Goal: Transaction & Acquisition: Complete application form

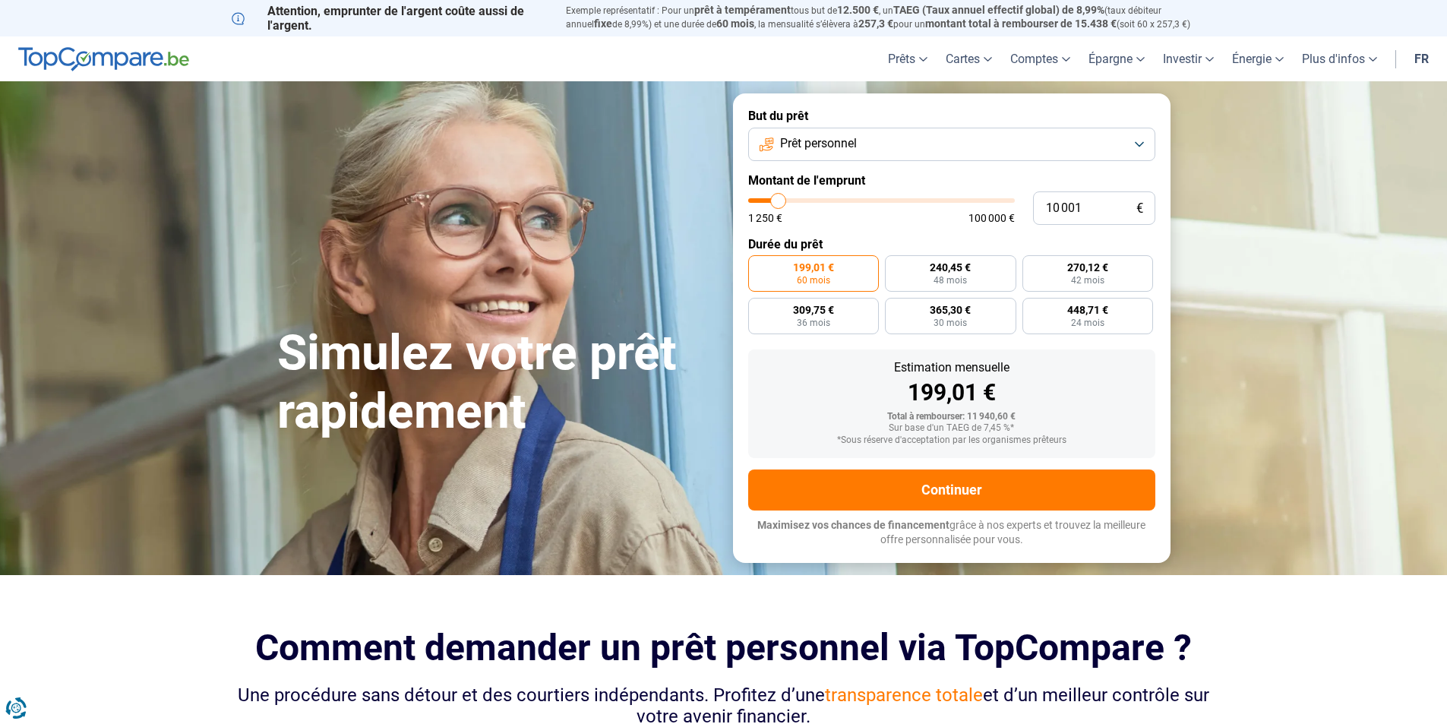
click at [859, 143] on button "Prêt personnel" at bounding box center [951, 144] width 407 height 33
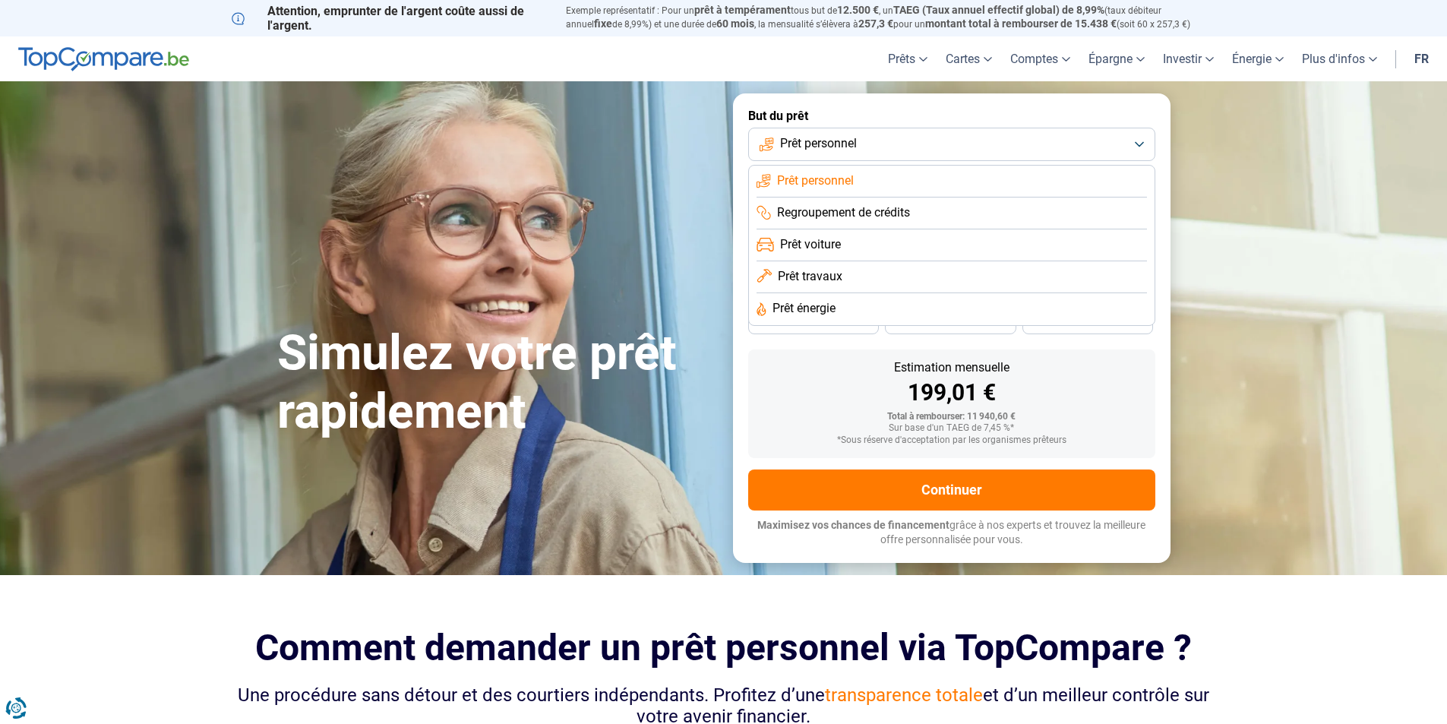
click at [832, 277] on span "Prêt travaux" at bounding box center [810, 276] width 65 height 17
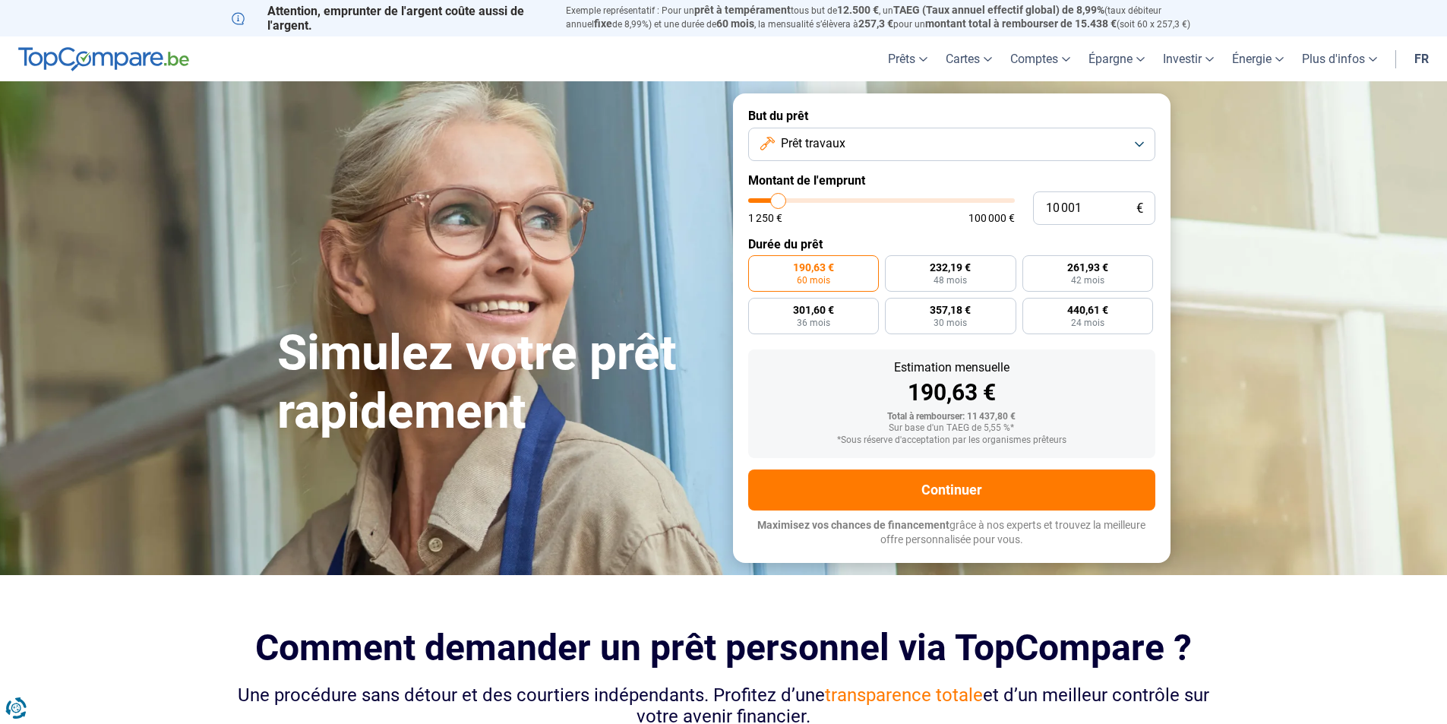
type input "8 250"
type input "8250"
type input "9 000"
type input "9000"
type input "10 250"
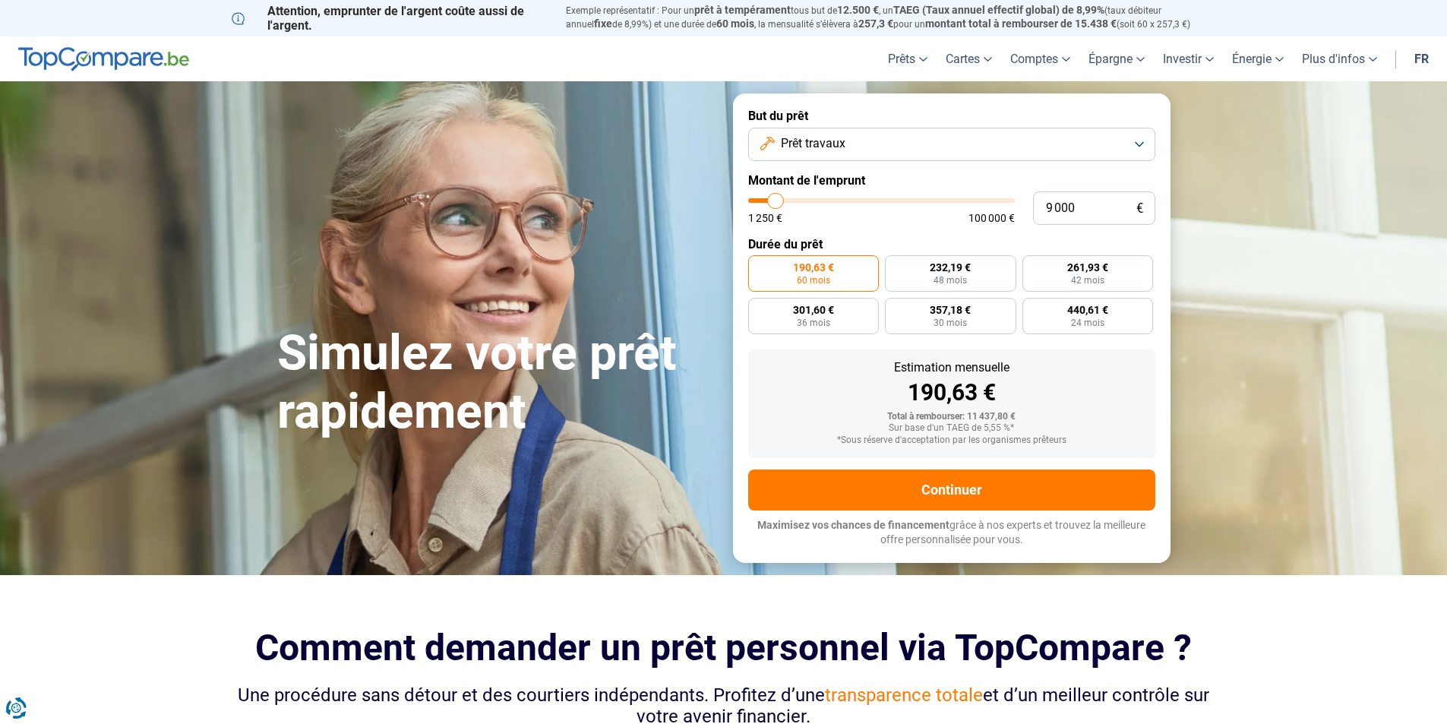
type input "10250"
type input "11 750"
type input "11750"
type input "13 000"
type input "13000"
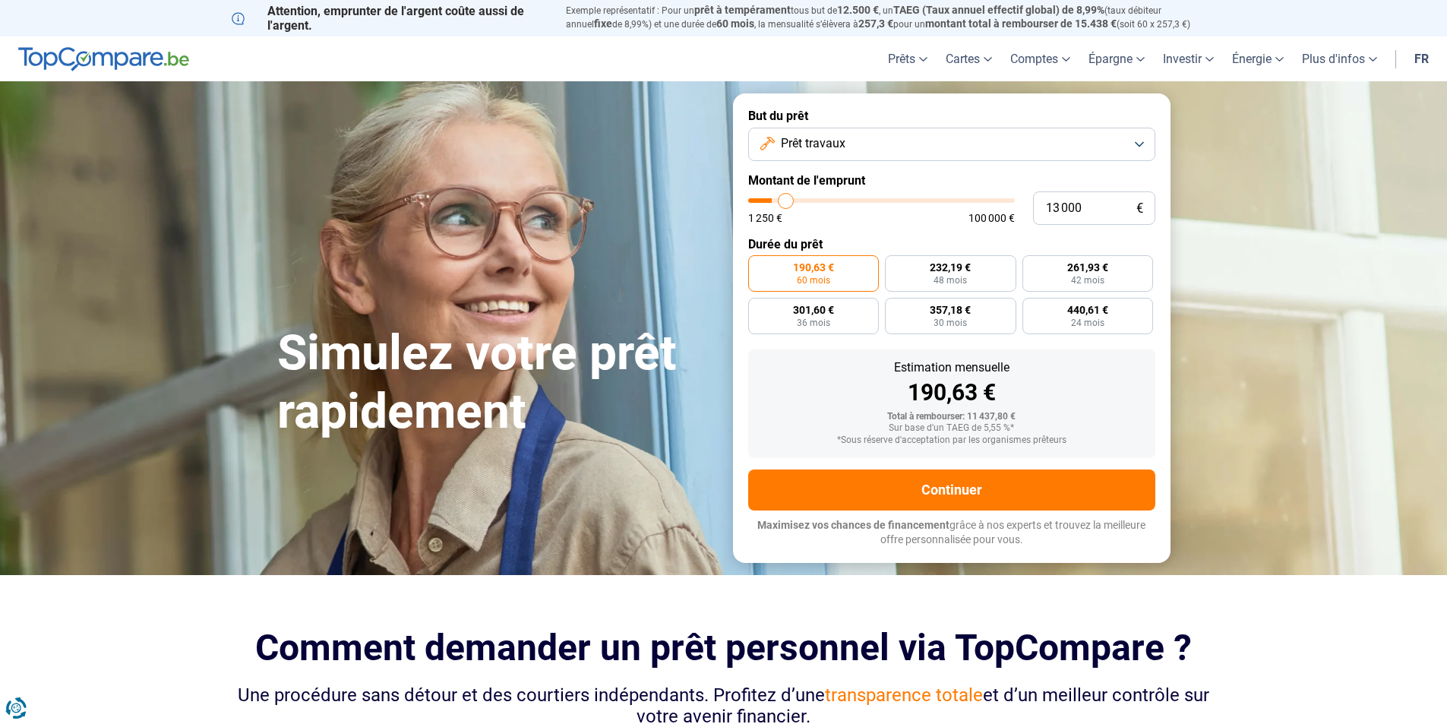
type input "14 500"
type input "14500"
type input "15 500"
type input "15500"
type input "16 500"
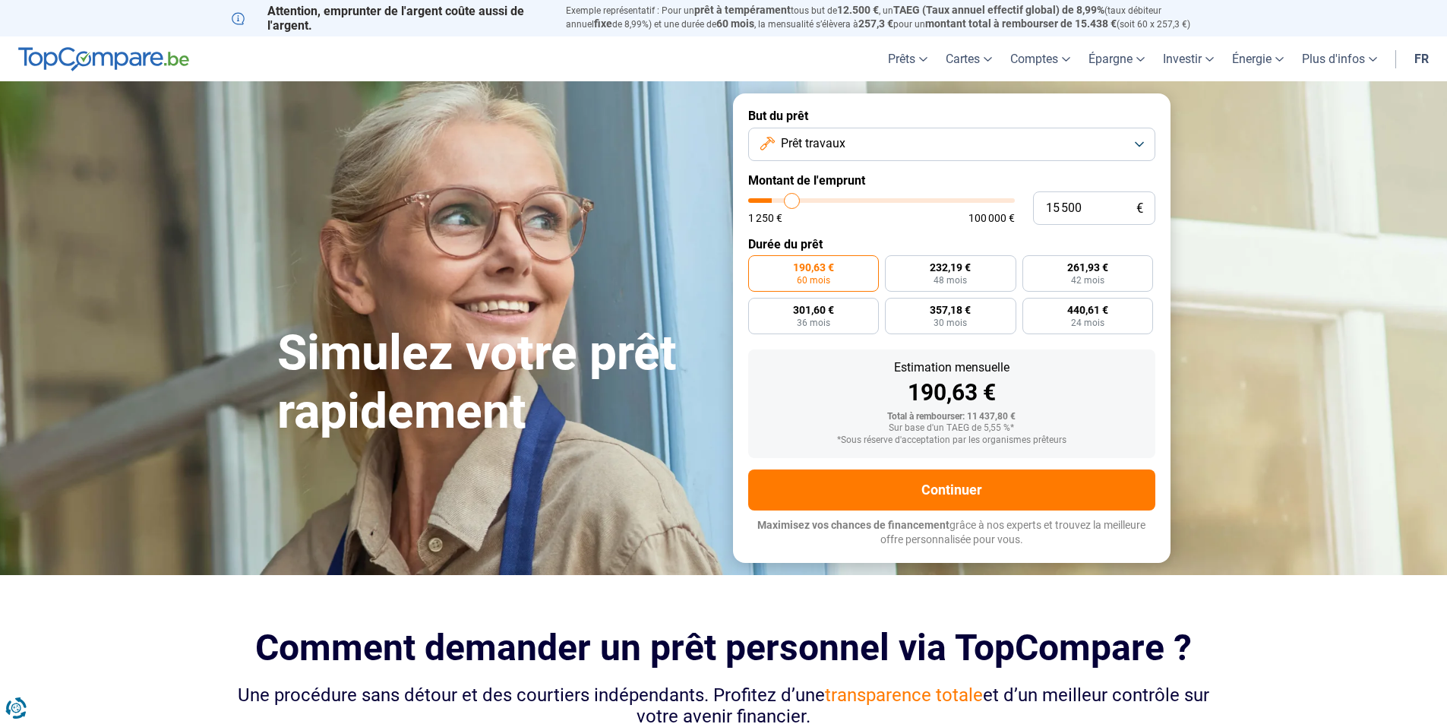
type input "16500"
type input "17 750"
type input "17750"
type input "19 250"
type input "19250"
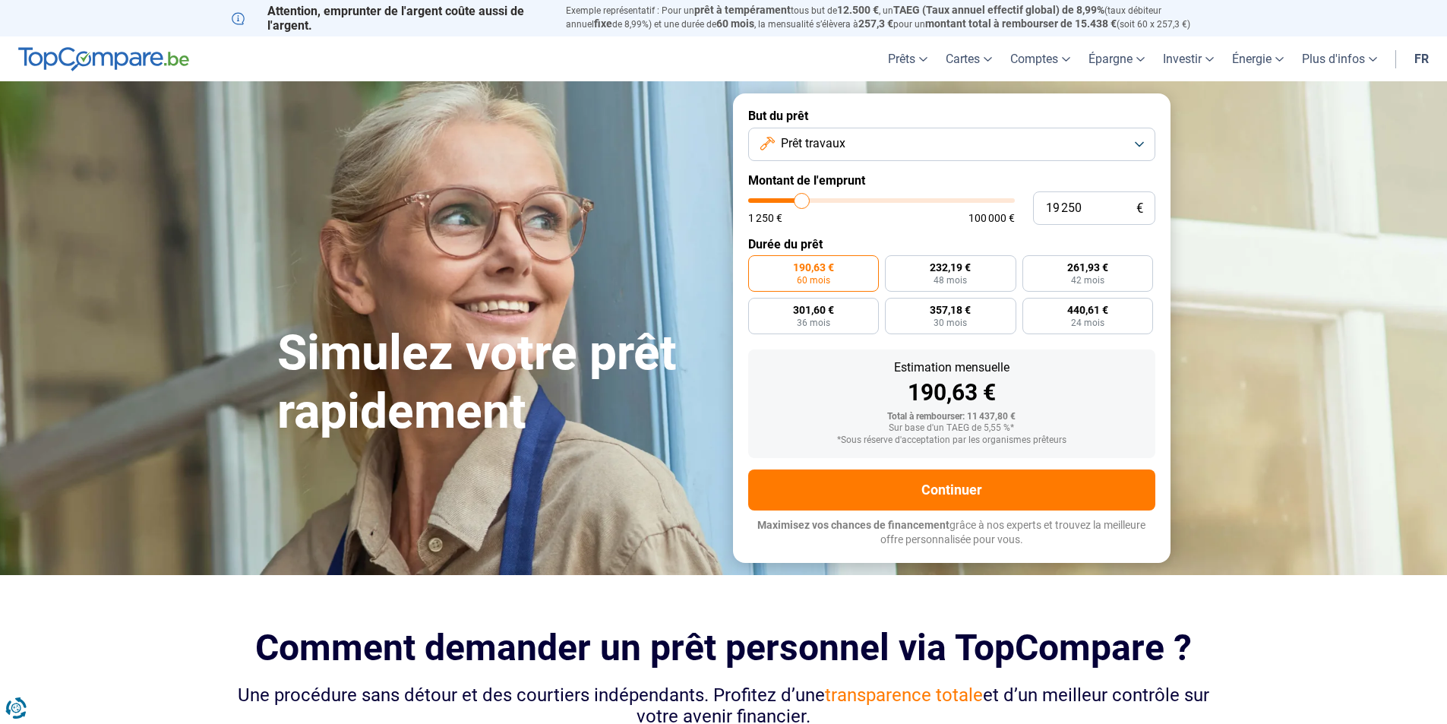
type input "20 500"
type input "20500"
type input "22 000"
type input "22000"
type input "23 250"
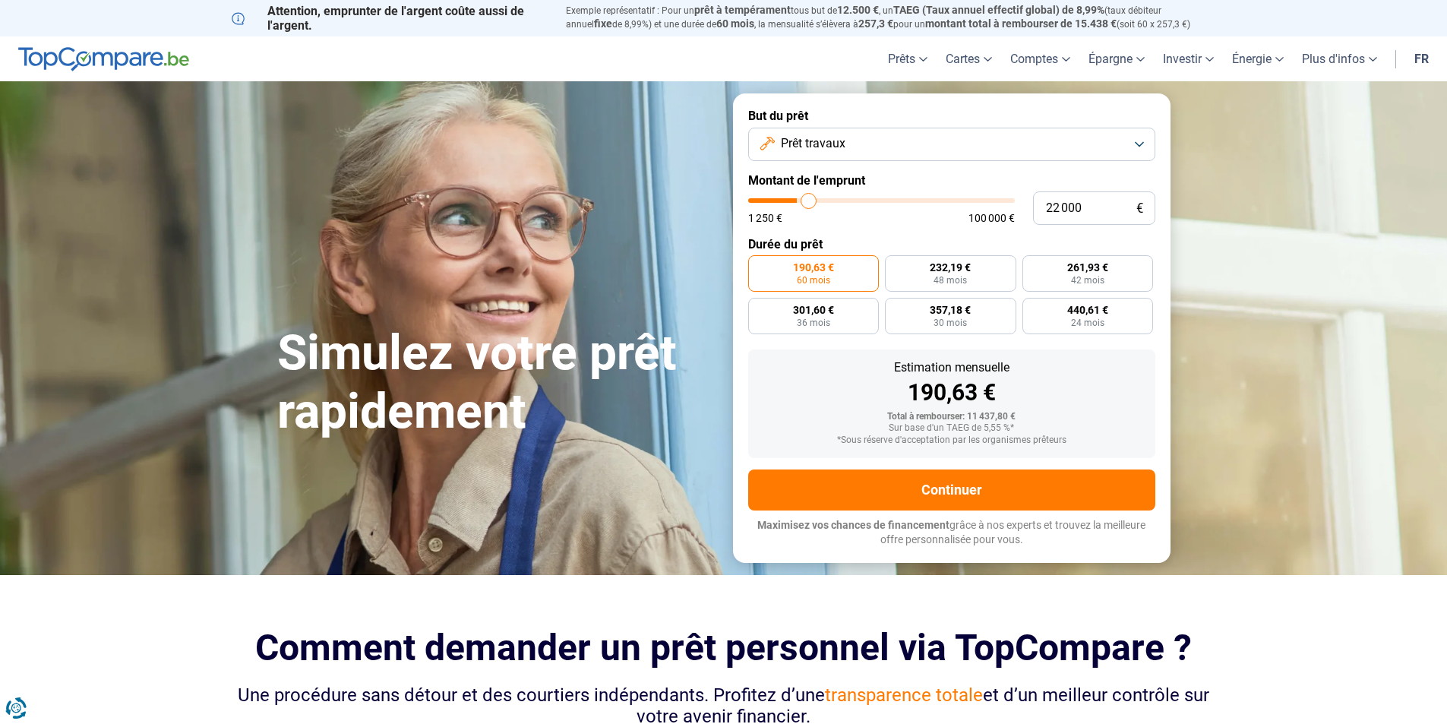
type input "23250"
type input "24 250"
type input "24250"
type input "25 250"
type input "25250"
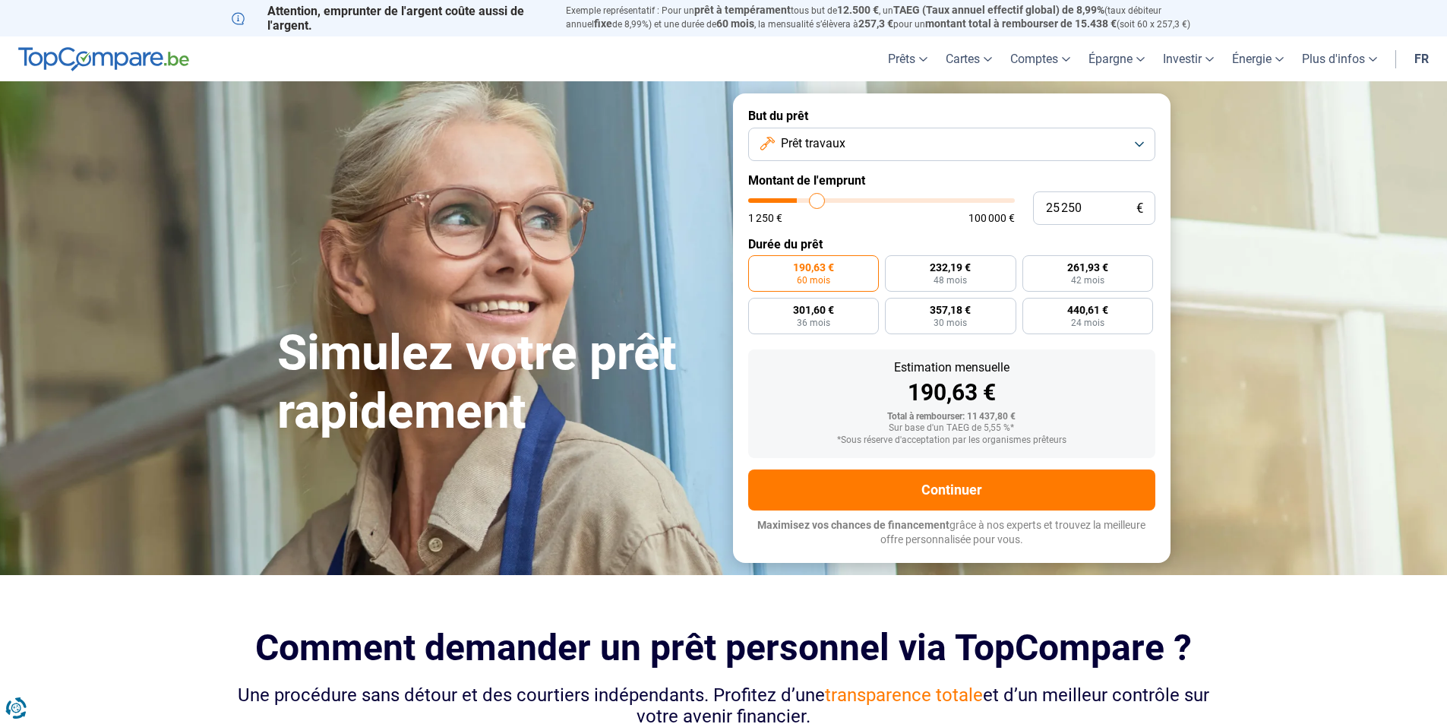
type input "26 500"
type input "26500"
type input "26 750"
type input "26750"
type input "27 500"
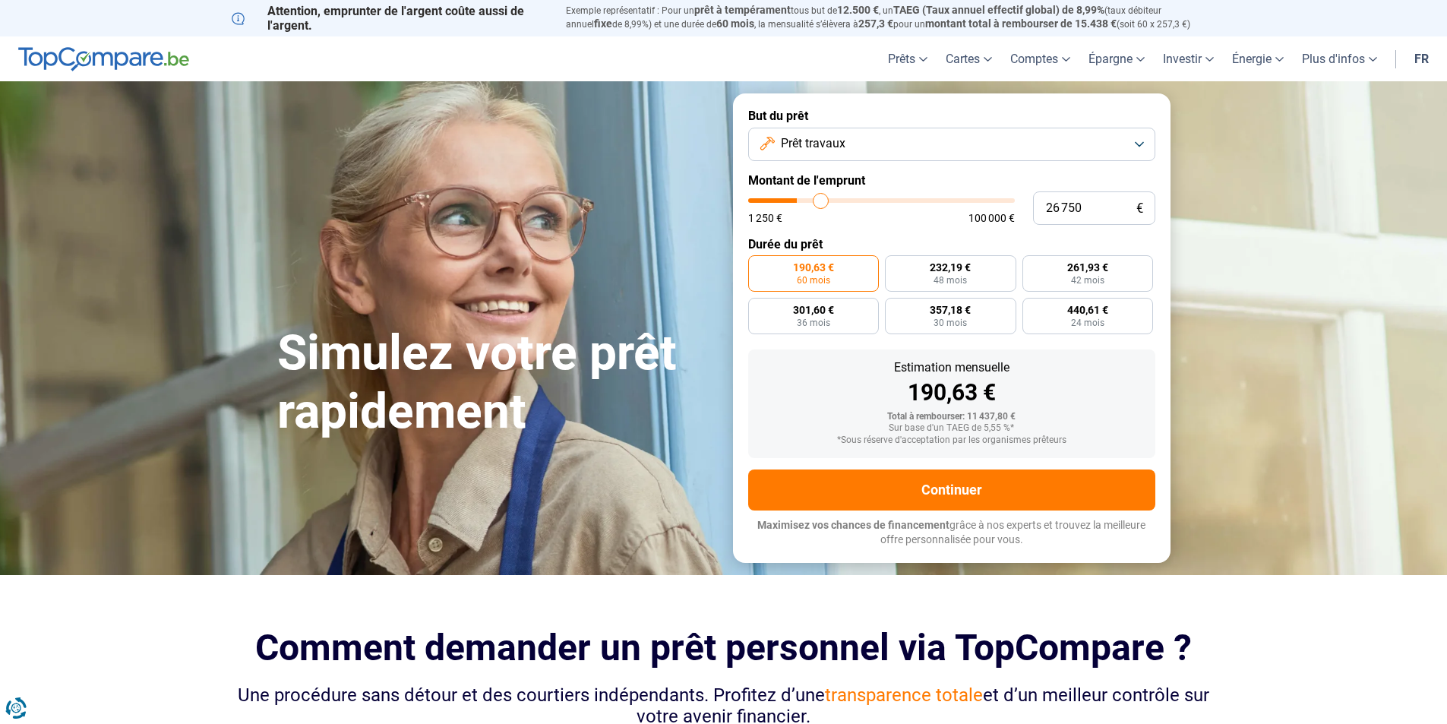
type input "27500"
type input "28 000"
type input "28000"
type input "29 750"
type input "29750"
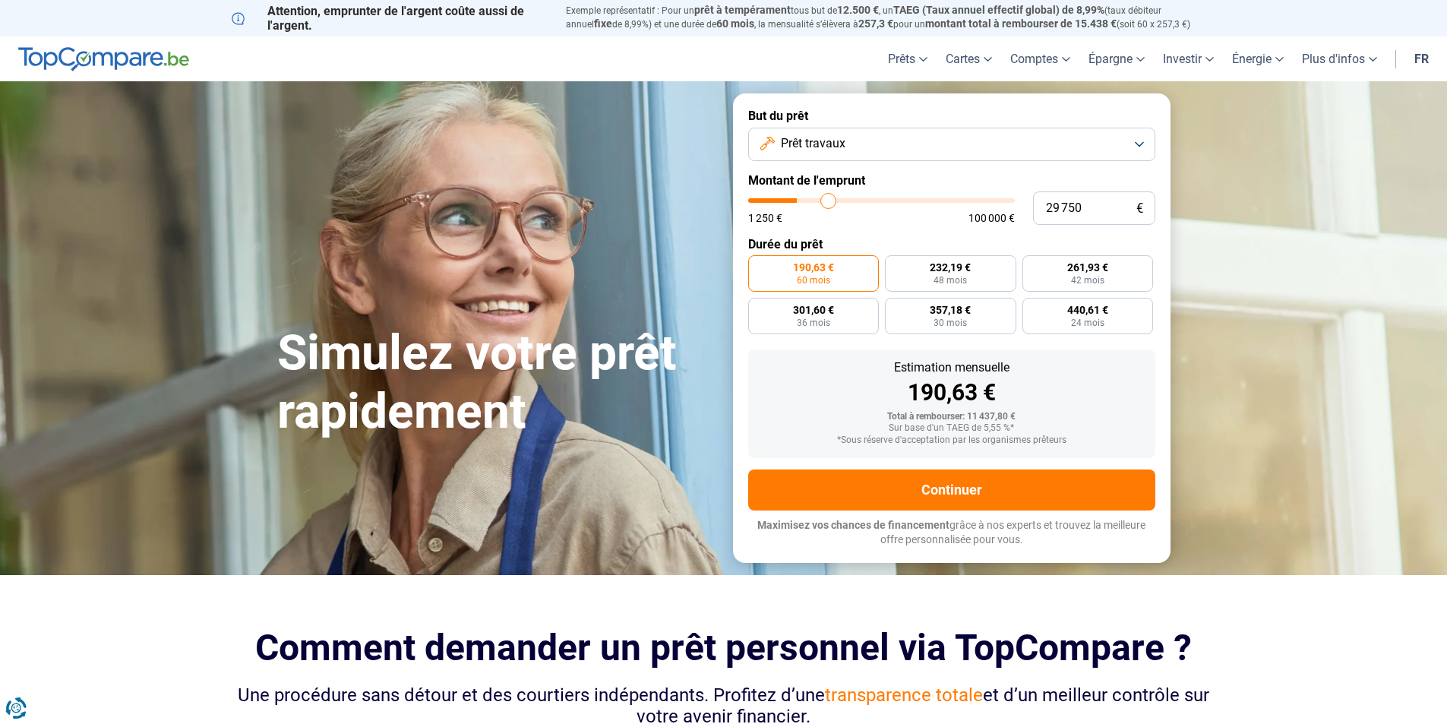
type input "30 500"
type input "30500"
type input "31 750"
type input "31750"
type input "32 250"
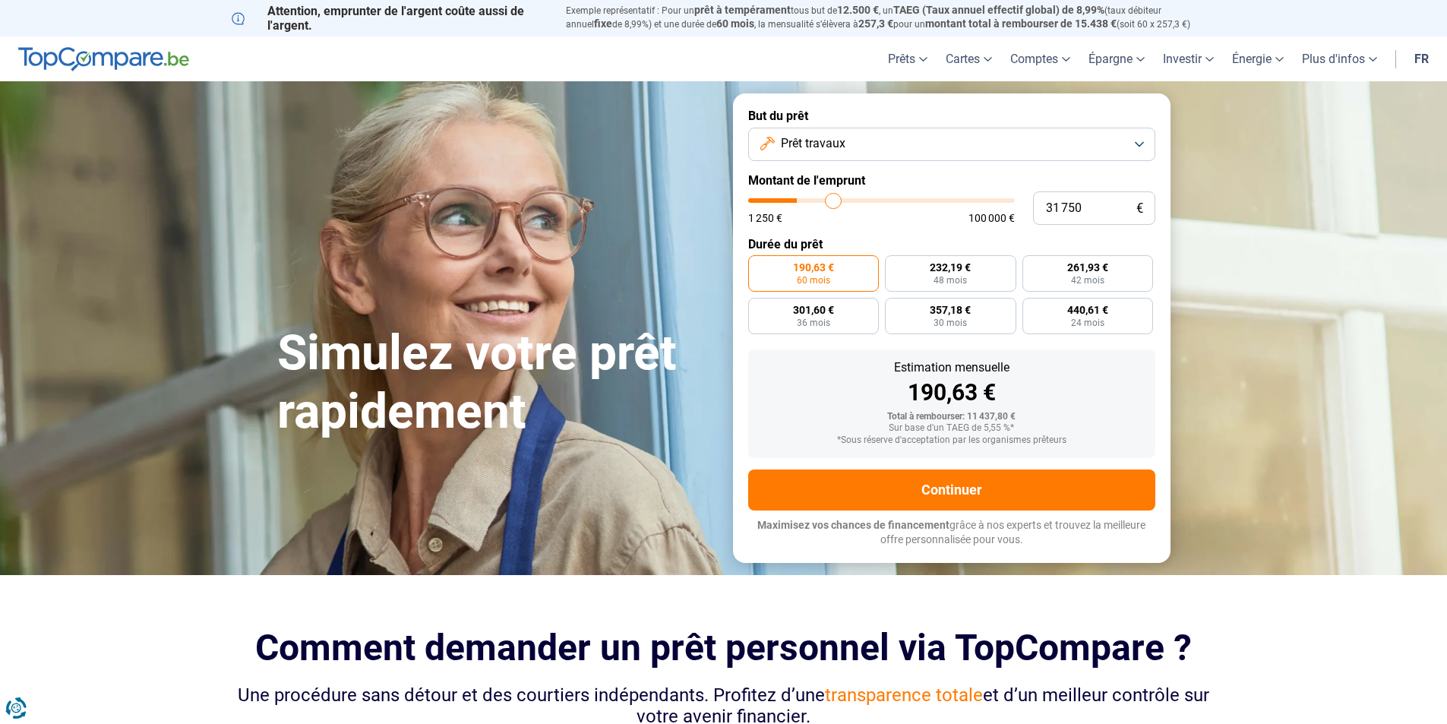
type input "32250"
type input "32 750"
type input "32750"
type input "33 250"
type input "33250"
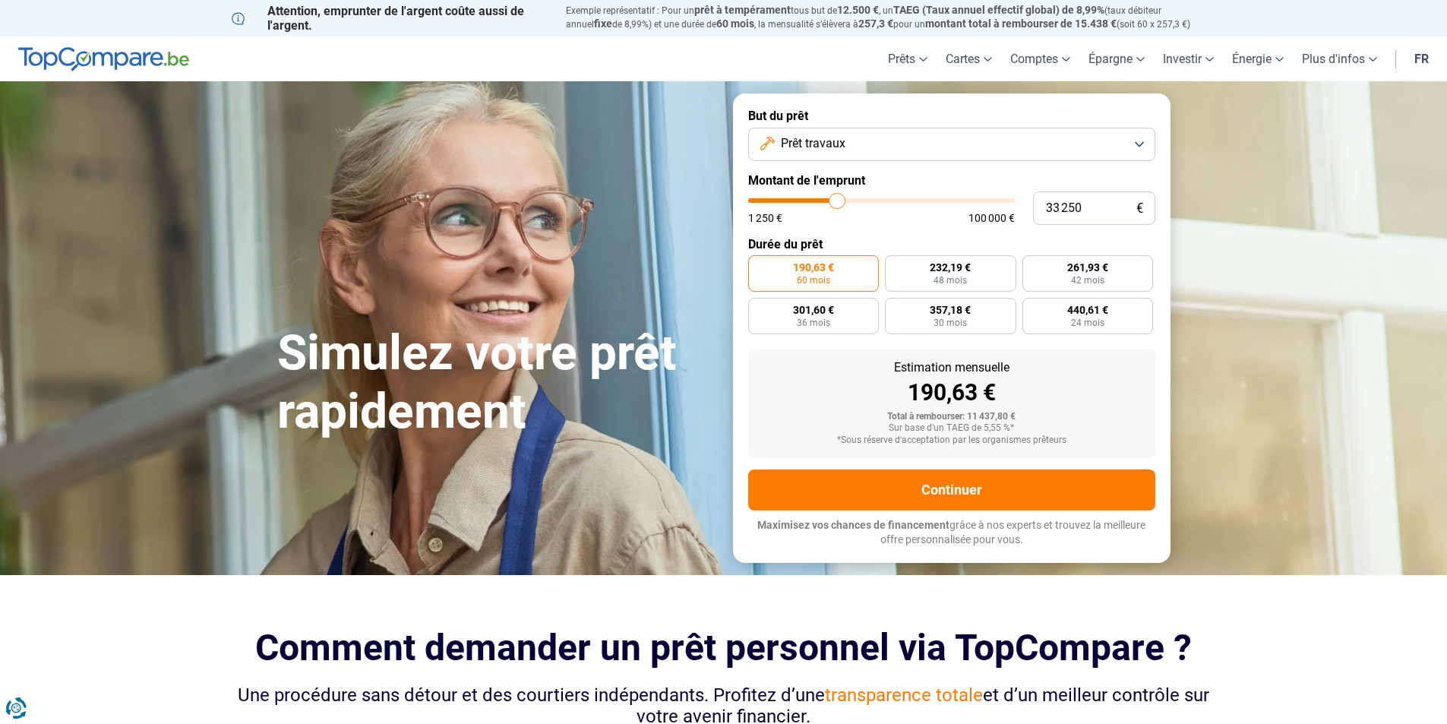
type input "33 500"
type input "33500"
type input "35 750"
type input "35750"
type input "38 250"
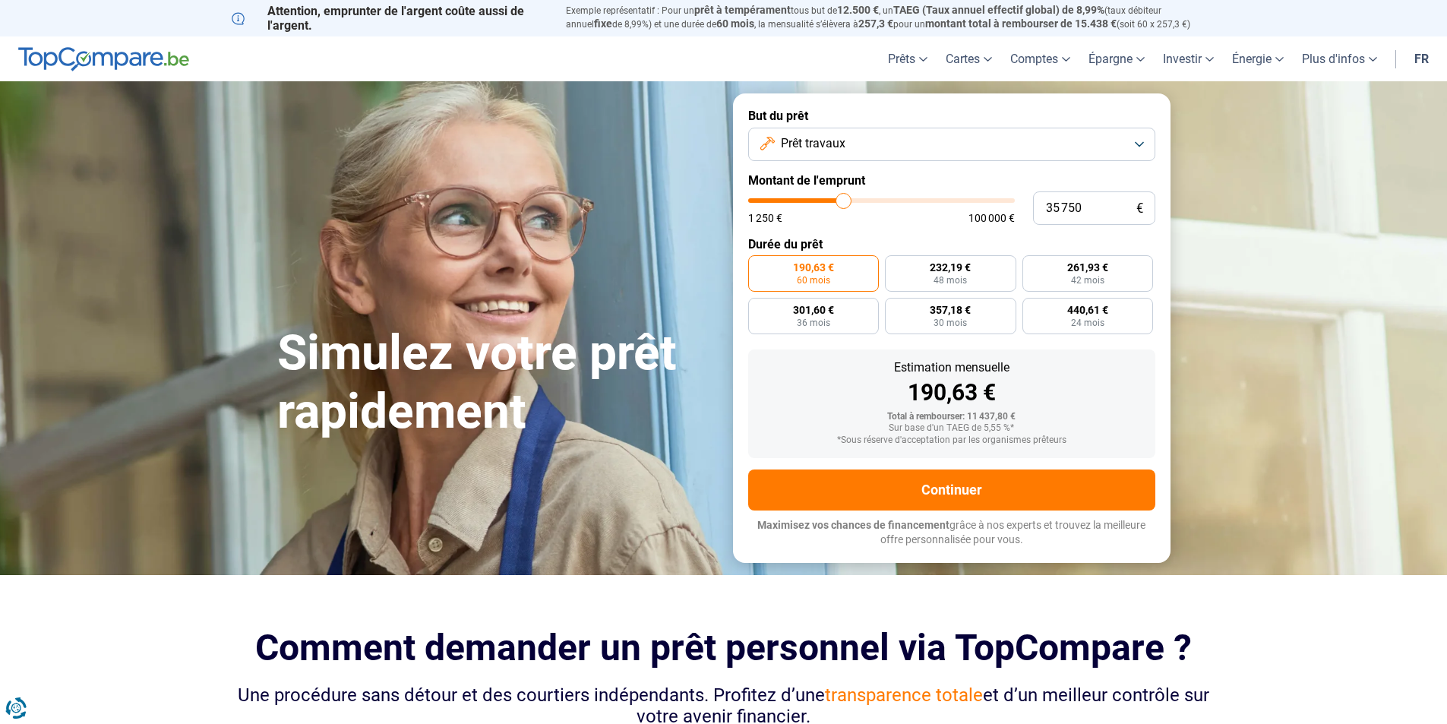
type input "38250"
type input "40 000"
type input "40000"
type input "41 250"
type input "41250"
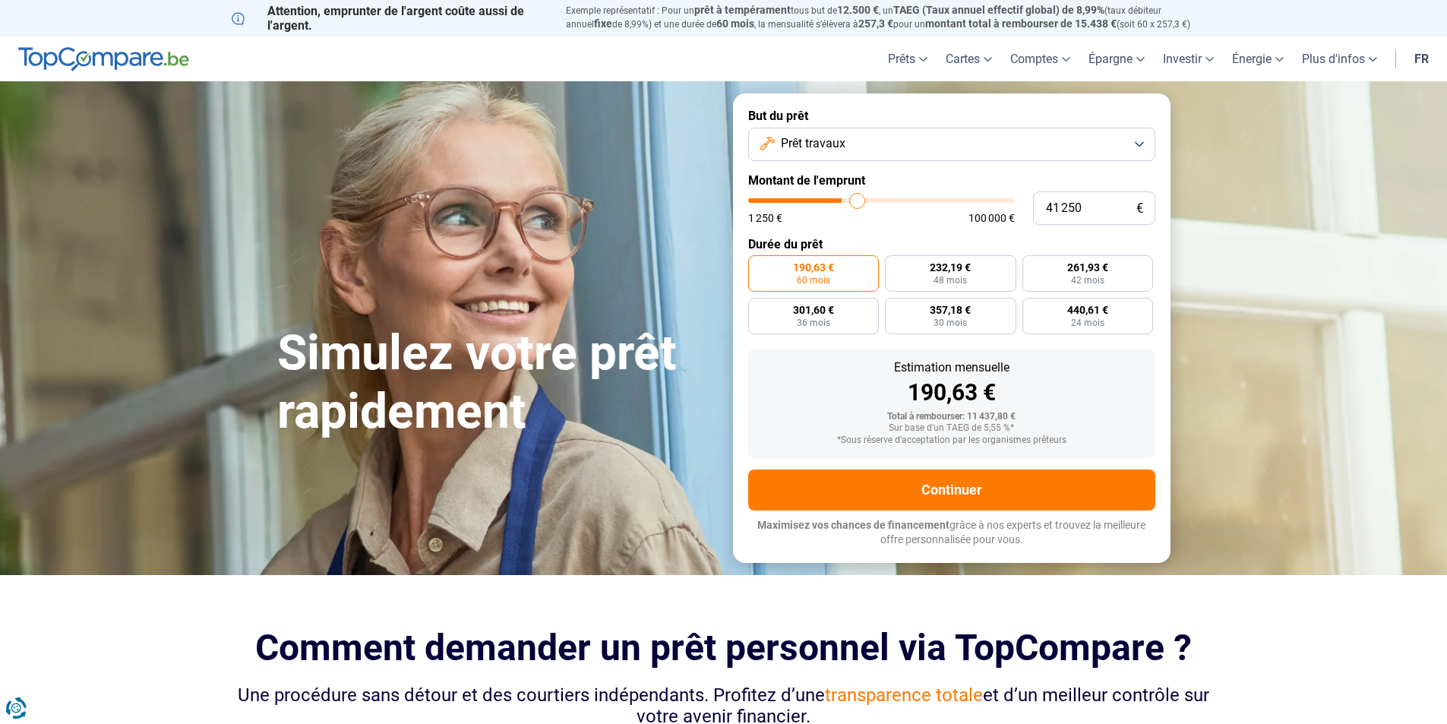
type input "41 500"
type input "41500"
type input "41 000"
type input "41000"
type input "40 250"
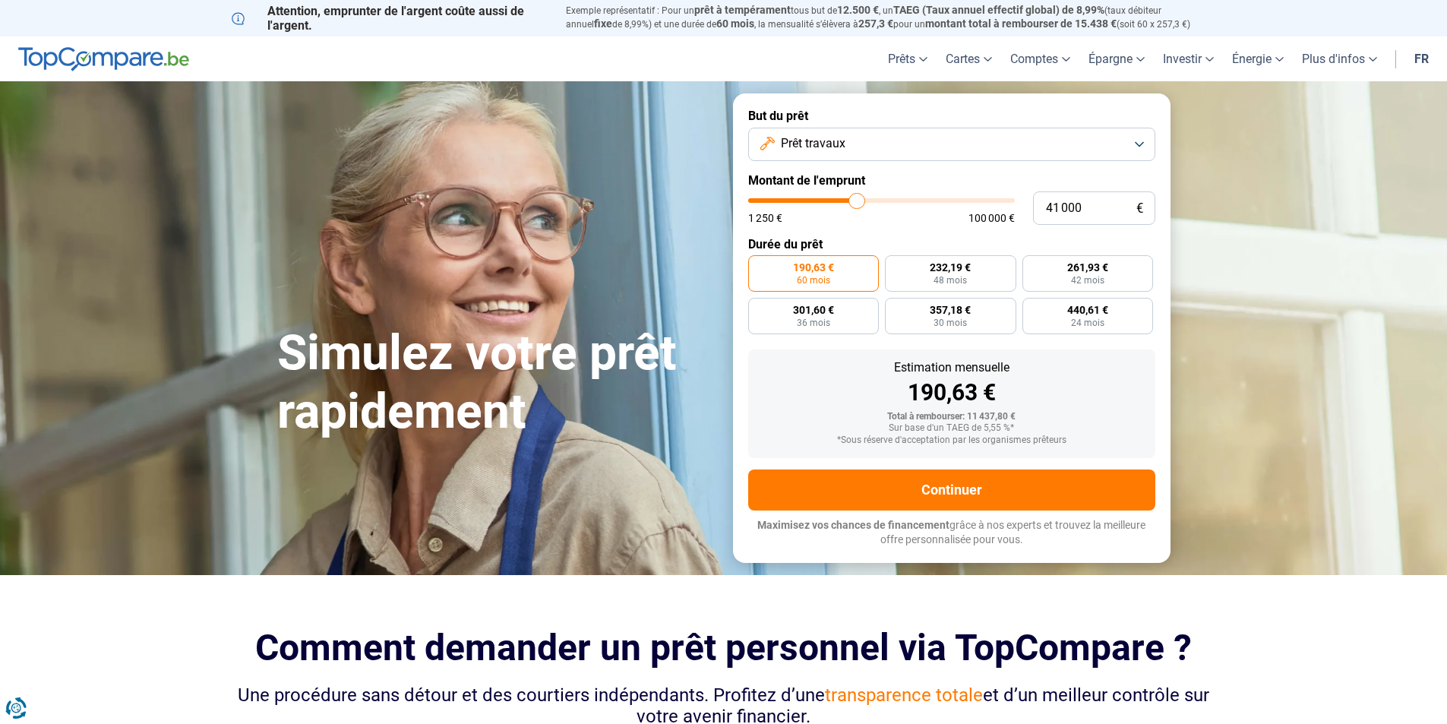
type input "40250"
type input "40 000"
type input "40000"
type input "39 500"
type input "39500"
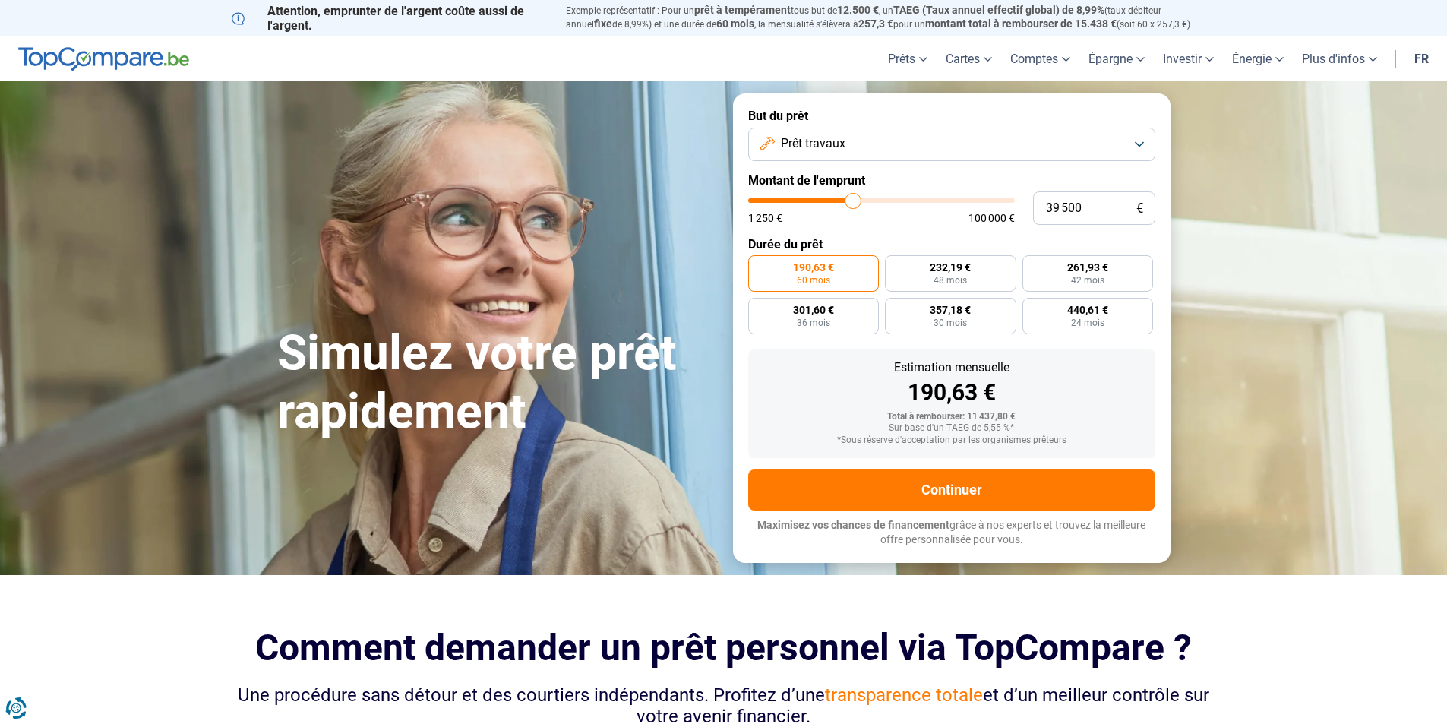
type input "39 250"
type input "39250"
type input "38 750"
type input "38750"
type input "38 250"
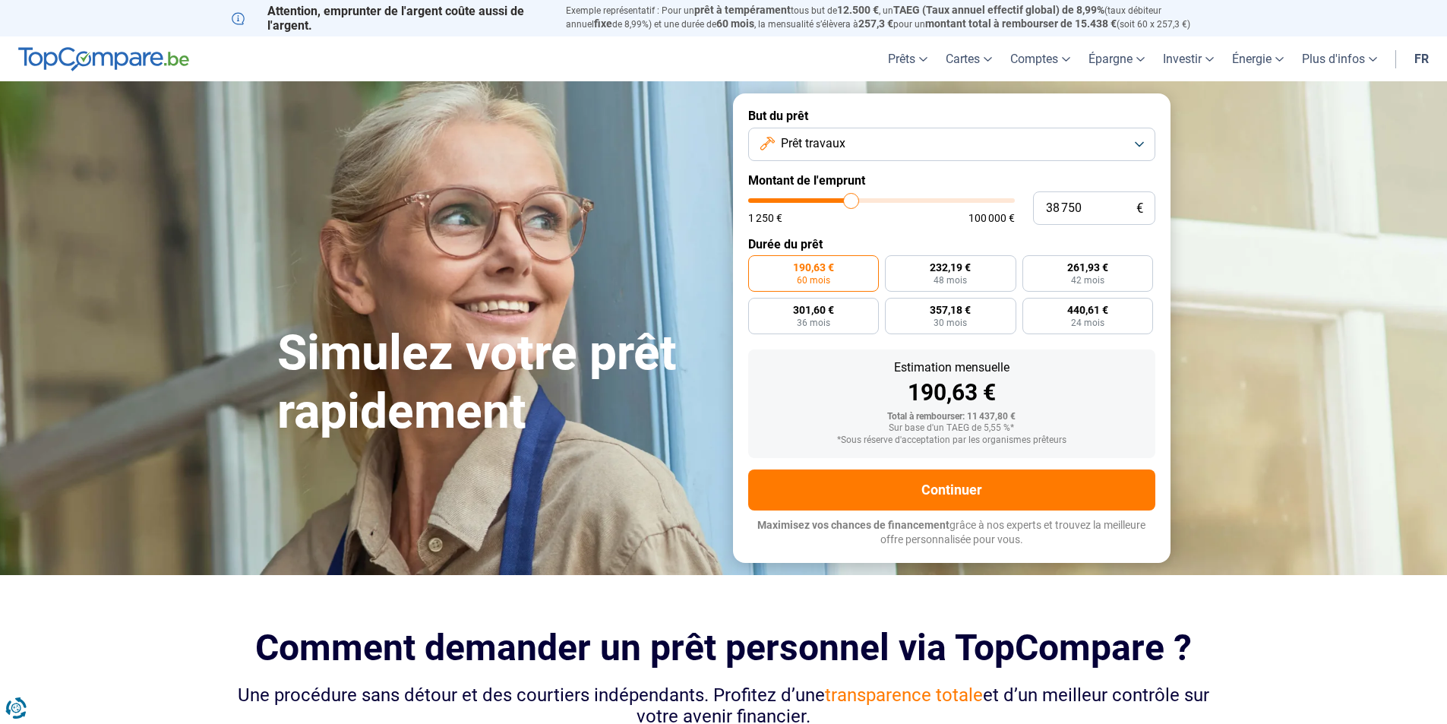
type input "38250"
type input "38 000"
type input "38000"
type input "38 250"
type input "38250"
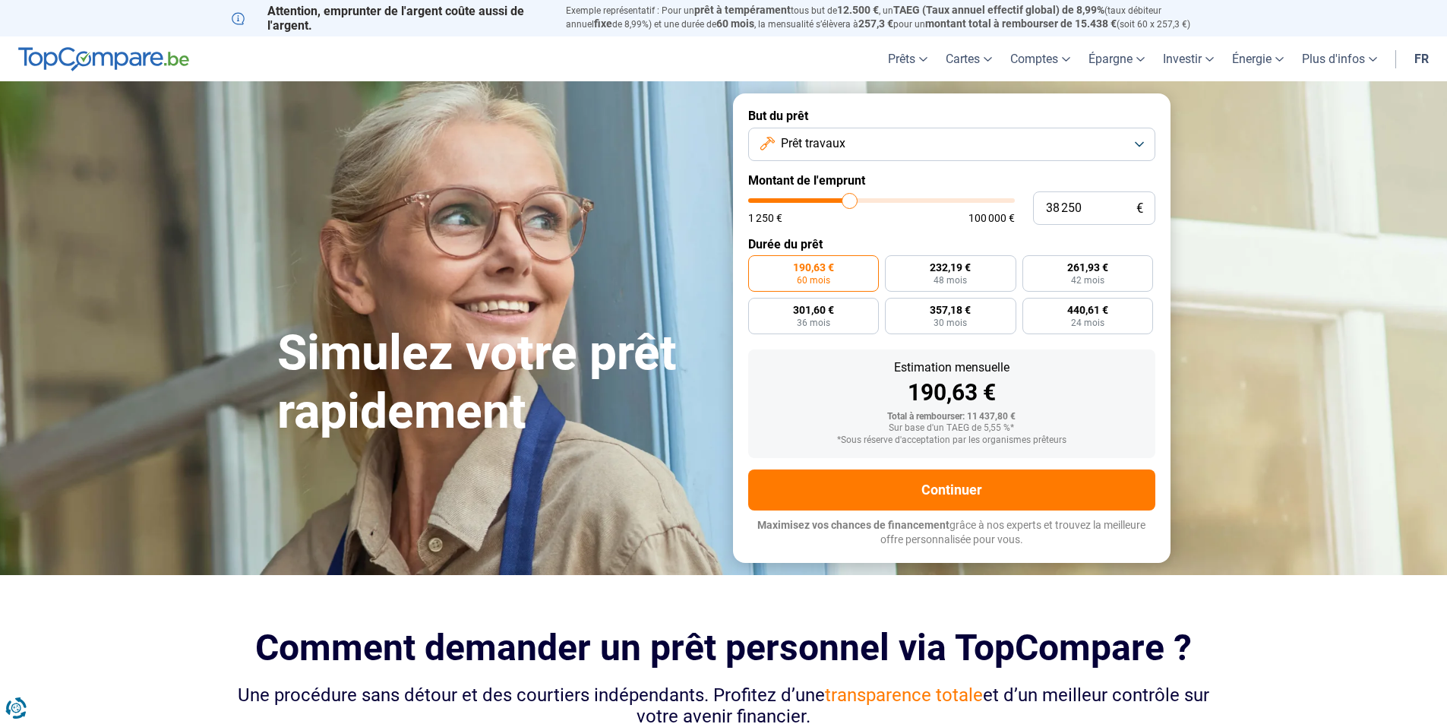
type input "38 500"
type input "38500"
type input "38 750"
type input "38750"
type input "39 250"
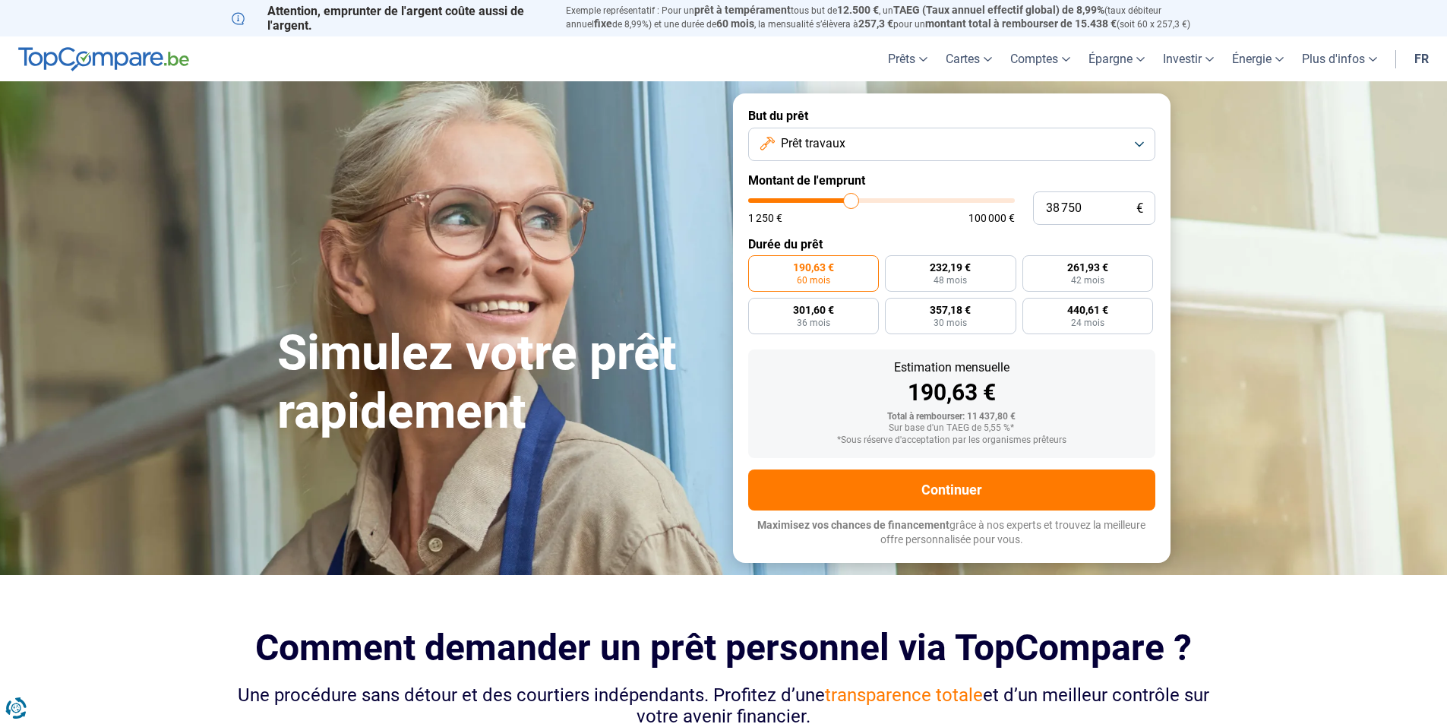
type input "39250"
type input "39 750"
type input "39750"
type input "40 250"
drag, startPoint x: 774, startPoint y: 206, endPoint x: 855, endPoint y: 207, distance: 81.3
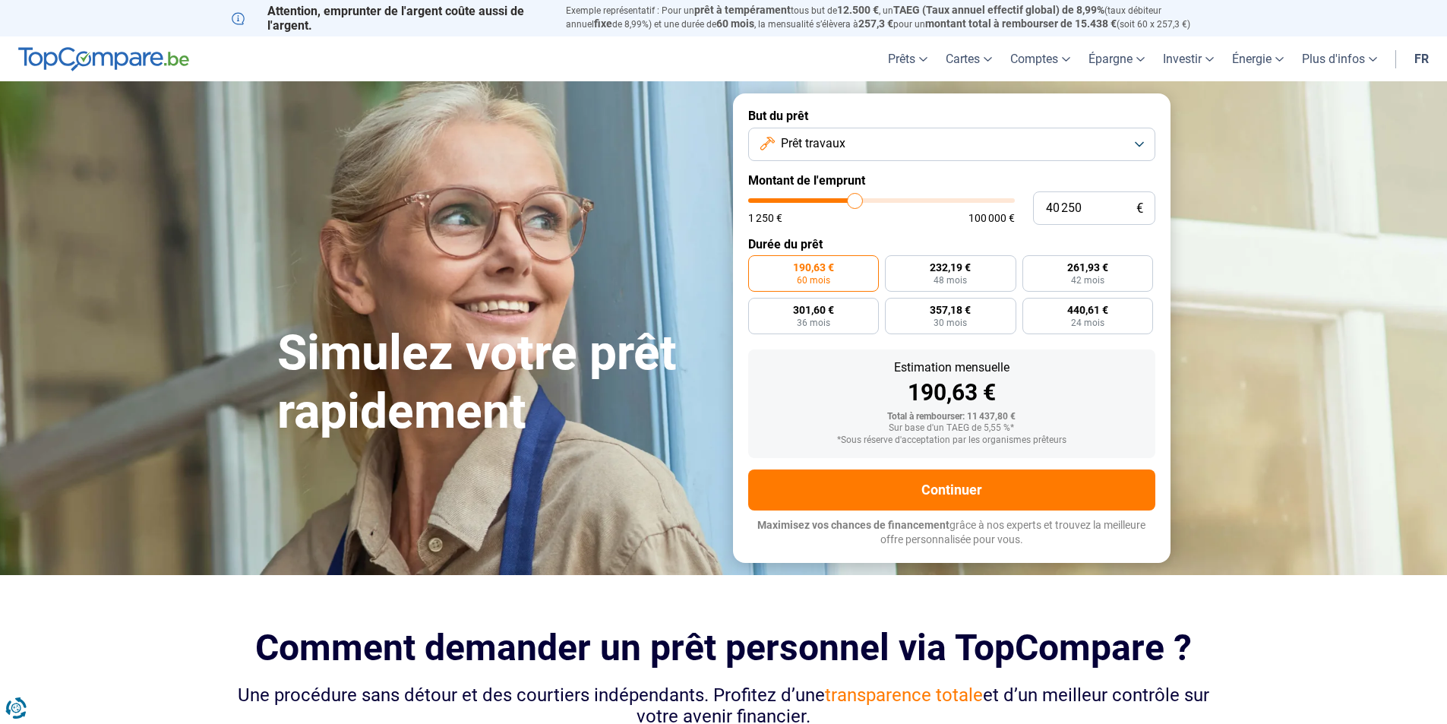
type input "40250"
click at [855, 203] on input "range" at bounding box center [881, 200] width 267 height 5
radio input "false"
type input "40 000"
type input "40000"
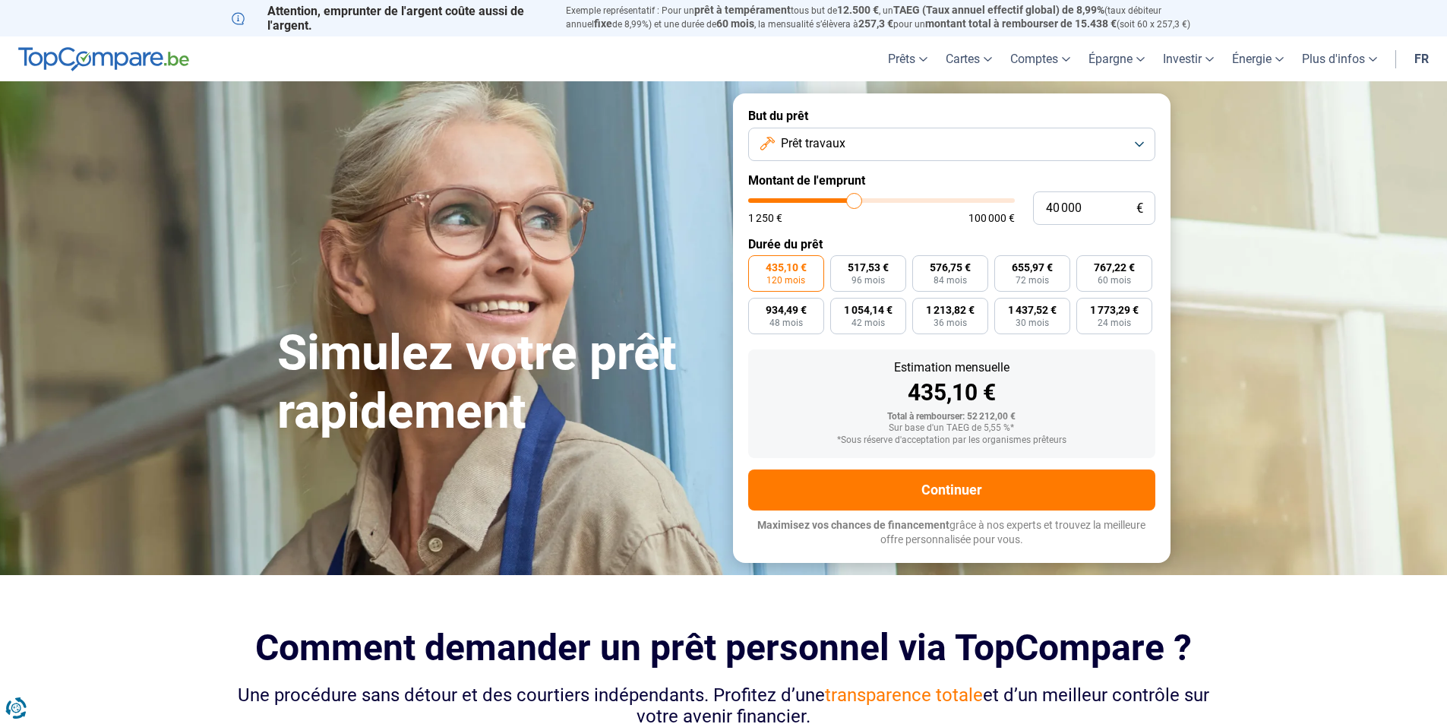
type input "39 750"
type input "39750"
type input "39 500"
type input "39500"
click at [853, 203] on input "range" at bounding box center [881, 200] width 267 height 5
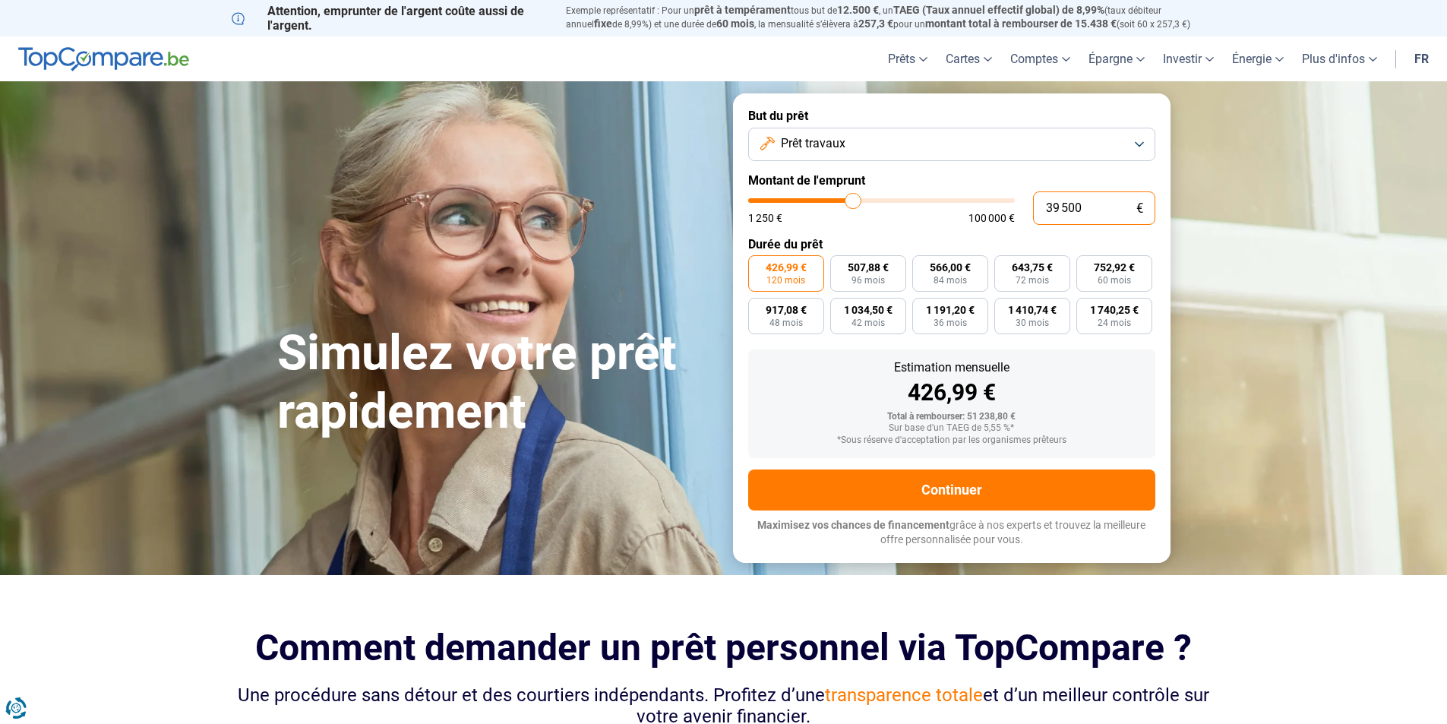
click at [1086, 214] on input "39 500" at bounding box center [1094, 207] width 122 height 33
drag, startPoint x: 1094, startPoint y: 210, endPoint x: 1025, endPoint y: 201, distance: 69.6
click at [1025, 201] on div "39 500 € 1 250 € 100 000 €" at bounding box center [951, 207] width 407 height 33
type input "0"
type input "1250"
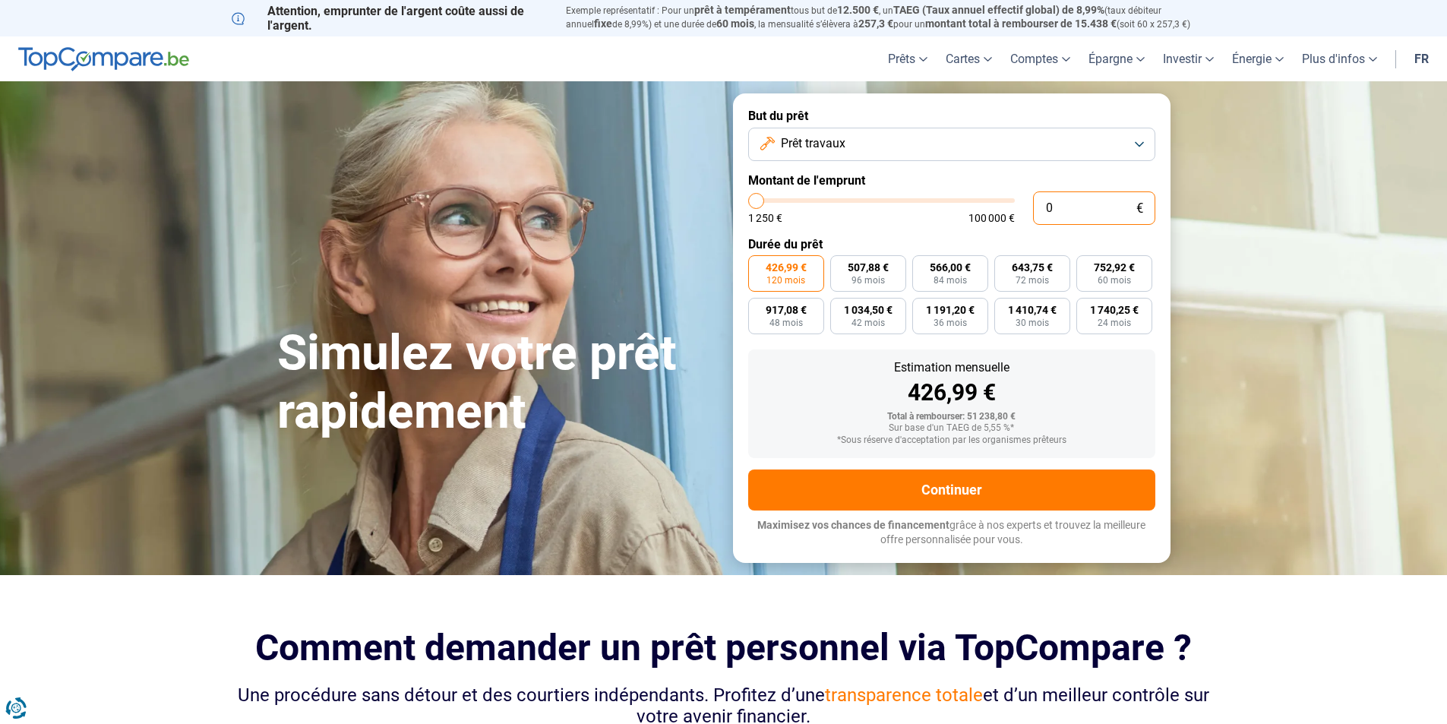
type input "3"
type input "1250"
type input "30"
type input "1250"
type input "300"
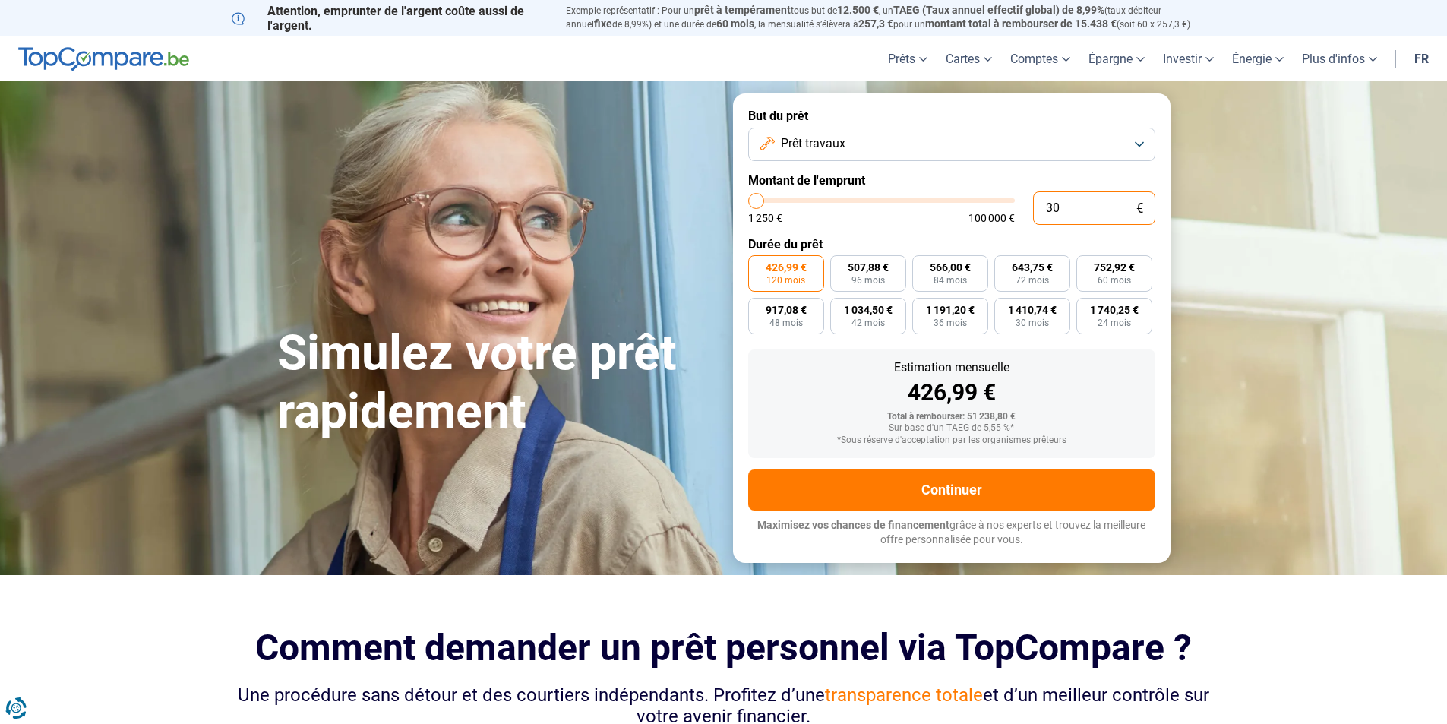
type input "1250"
type input "3 000"
type input "3000"
type input "30 000"
type input "30000"
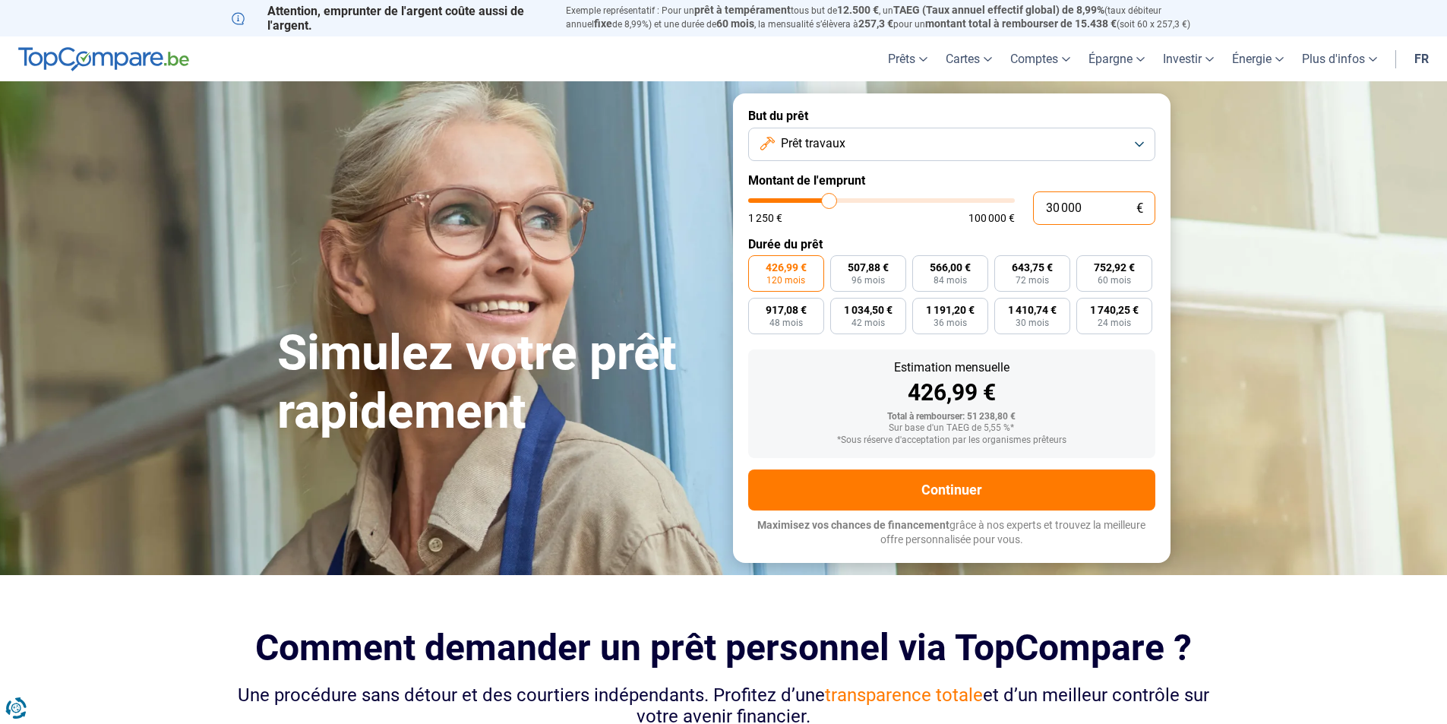
type input "30 000"
click at [937, 232] on form "But du prêt Prêt travaux Montant de l'emprunt 30 000 € 1 250 € 100 000 € Durée …" at bounding box center [952, 327] width 438 height 469
click at [1146, 289] on label "571,84 € 60 mois" at bounding box center [1114, 273] width 76 height 36
click at [1086, 265] on input "571,84 € 60 mois" at bounding box center [1081, 260] width 10 height 10
radio input "true"
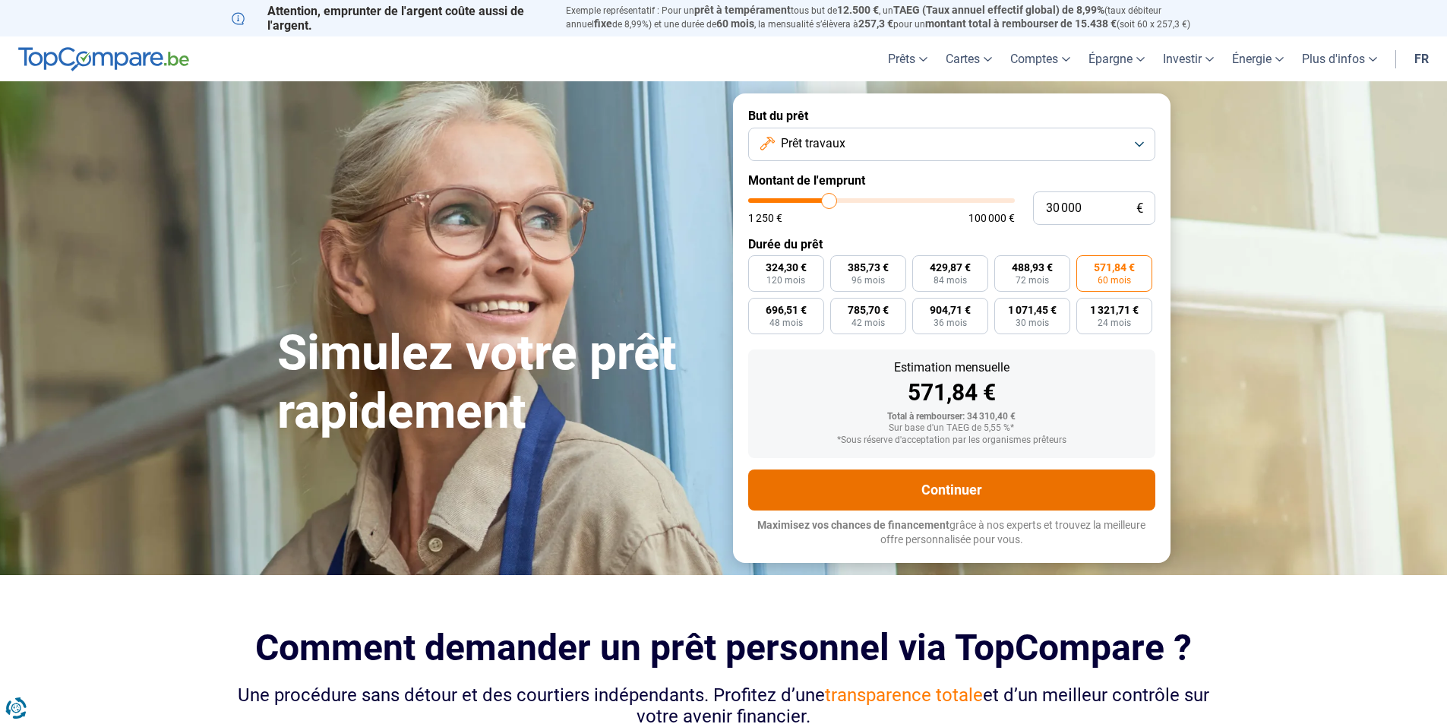
click at [1010, 489] on button "Continuer" at bounding box center [951, 489] width 407 height 41
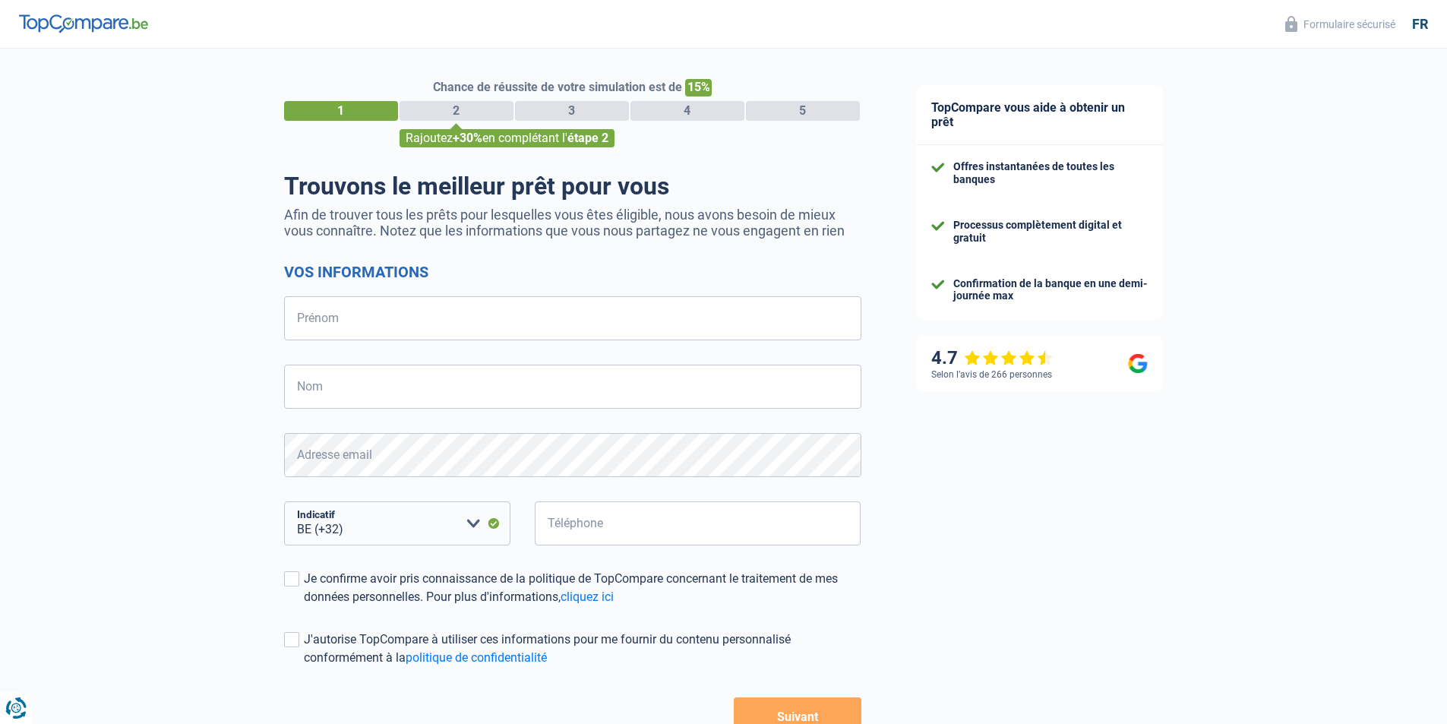
select select "32"
